Goal: Information Seeking & Learning: Learn about a topic

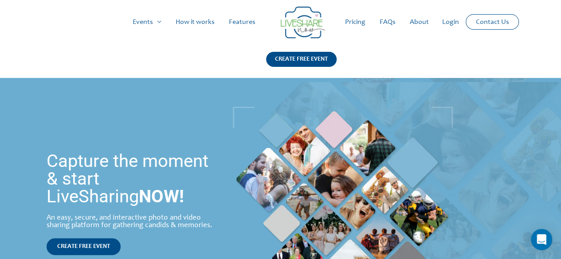
click at [353, 27] on link "Pricing" at bounding box center [355, 22] width 35 height 28
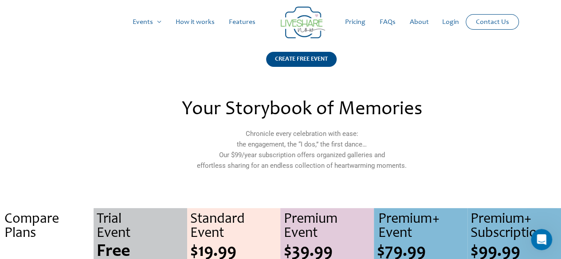
click at [205, 21] on link "How it works" at bounding box center [194, 22] width 53 height 28
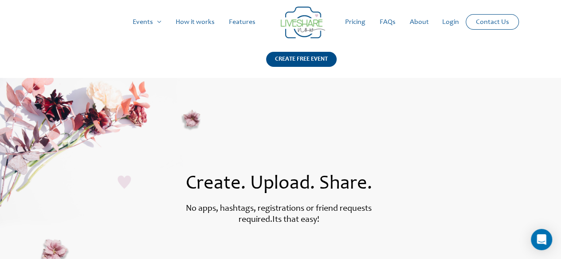
click at [240, 20] on link "Features" at bounding box center [242, 22] width 41 height 28
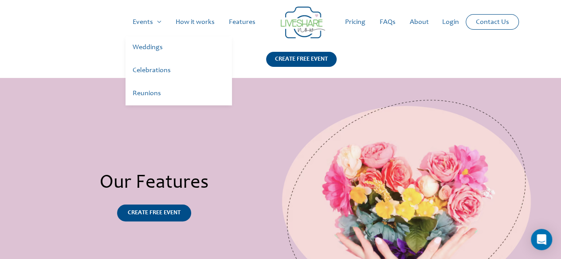
click at [166, 70] on link "Celebrations" at bounding box center [178, 70] width 106 height 23
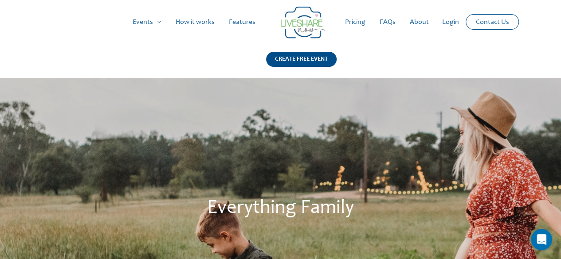
click at [347, 23] on link "Pricing" at bounding box center [355, 22] width 35 height 28
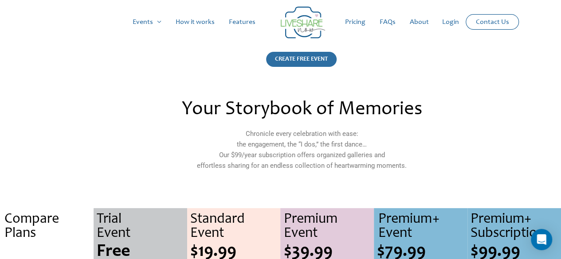
click at [303, 62] on div "CREATE FREE EVENT" at bounding box center [301, 59] width 70 height 15
